Goal: Information Seeking & Learning: Find specific fact

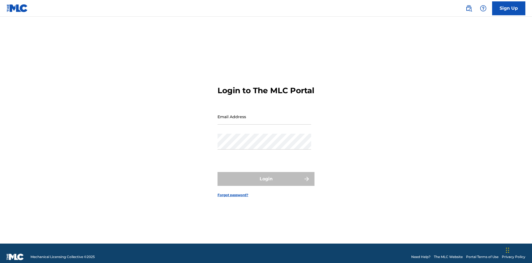
scroll to position [7, 0]
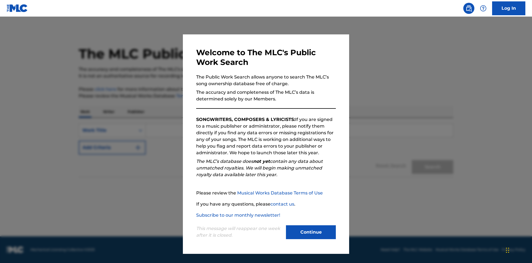
click at [311, 232] on button "Continue" at bounding box center [311, 232] width 50 height 14
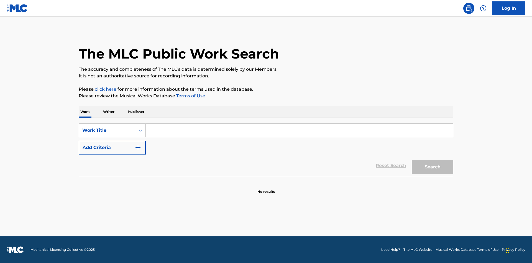
click at [109, 112] on p "Writer" at bounding box center [108, 112] width 15 height 12
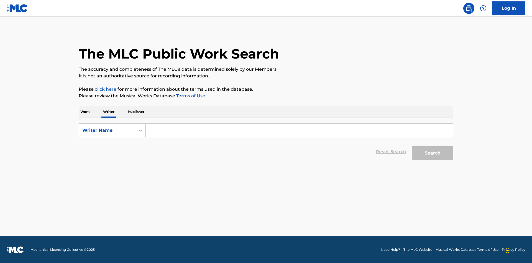
click at [299, 130] on input "Search Form" at bounding box center [299, 130] width 307 height 13
type input "DRAACO DALLAS AVENTURA"
click at [433, 153] on button "Search" at bounding box center [433, 153] width 42 height 14
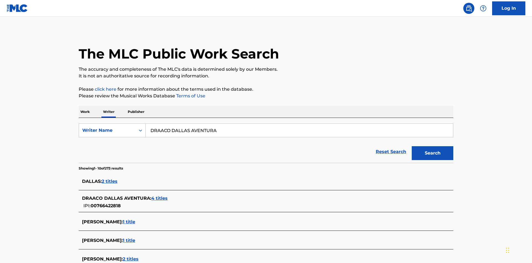
click at [160, 195] on span "4 titles" at bounding box center [159, 197] width 16 height 5
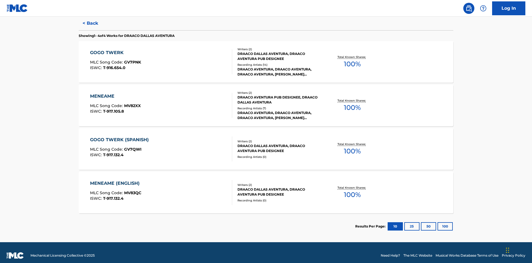
scroll to position [152, 0]
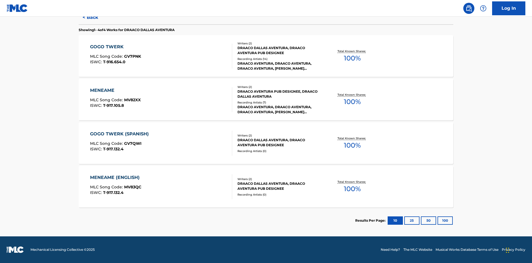
click at [115, 90] on div "MENEAME" at bounding box center [115, 90] width 51 height 7
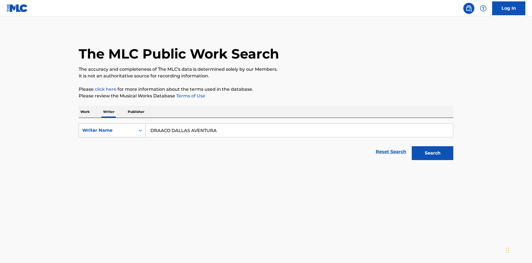
click at [107, 127] on div "Writer Name" at bounding box center [107, 130] width 50 height 7
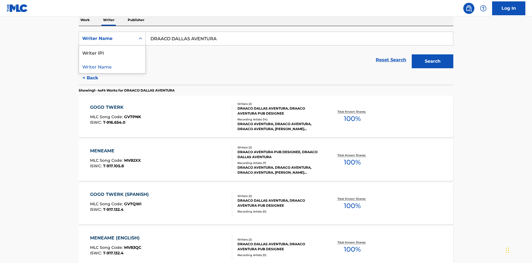
click at [112, 52] on div "Writer IPI" at bounding box center [112, 52] width 67 height 14
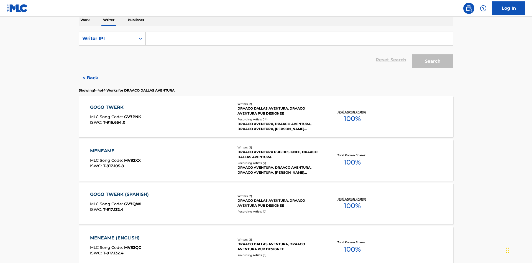
scroll to position [90, 0]
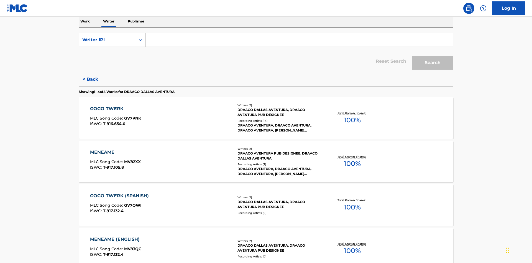
click at [299, 40] on input "Search Form" at bounding box center [299, 39] width 307 height 13
type input "00766422818"
click at [433, 56] on button "Search" at bounding box center [433, 63] width 42 height 14
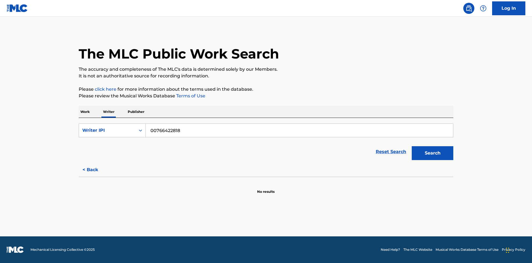
scroll to position [0, 0]
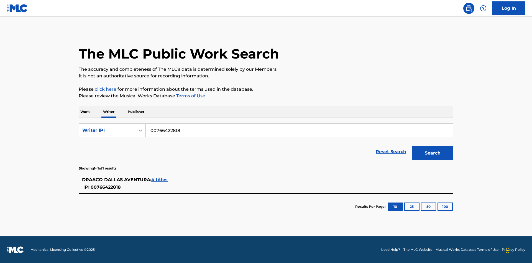
click at [160, 180] on span "4 titles" at bounding box center [159, 179] width 16 height 5
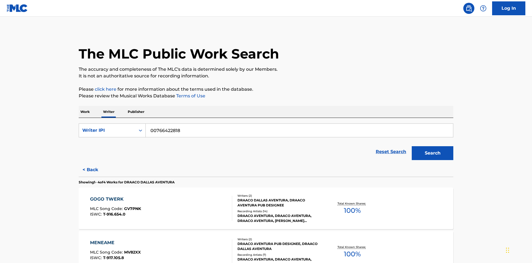
scroll to position [146, 0]
